Goal: Transaction & Acquisition: Purchase product/service

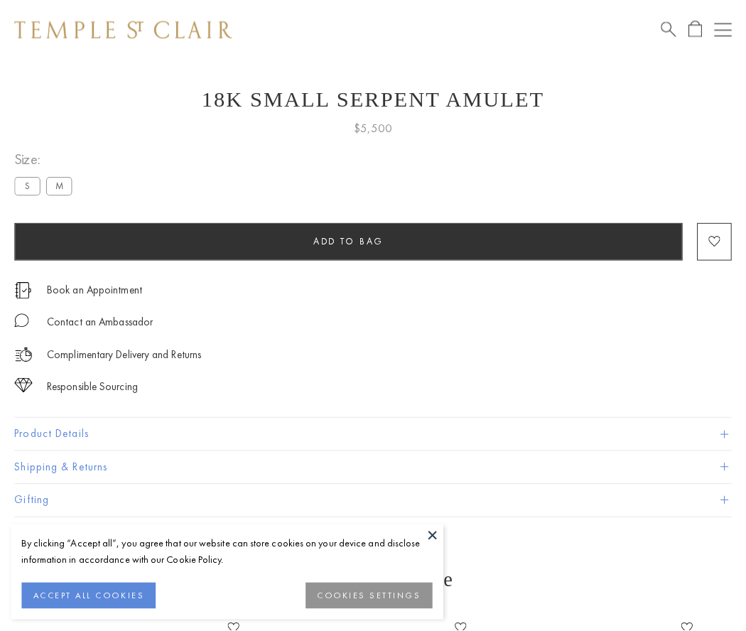
scroll to position [57, 0]
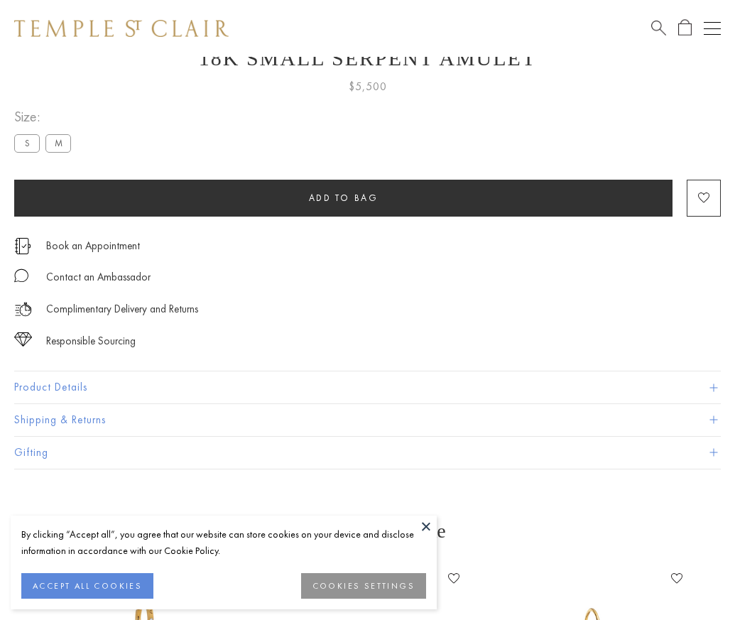
click at [343, 198] on span "Add to bag" at bounding box center [344, 198] width 70 height 12
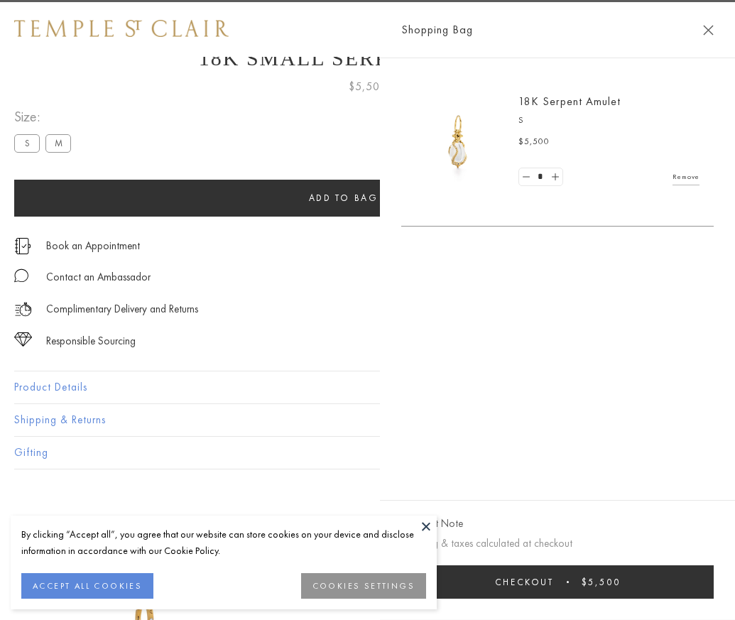
click at [669, 593] on button "Checkout $5,500" at bounding box center [557, 582] width 313 height 33
